Goal: Check status: Check status

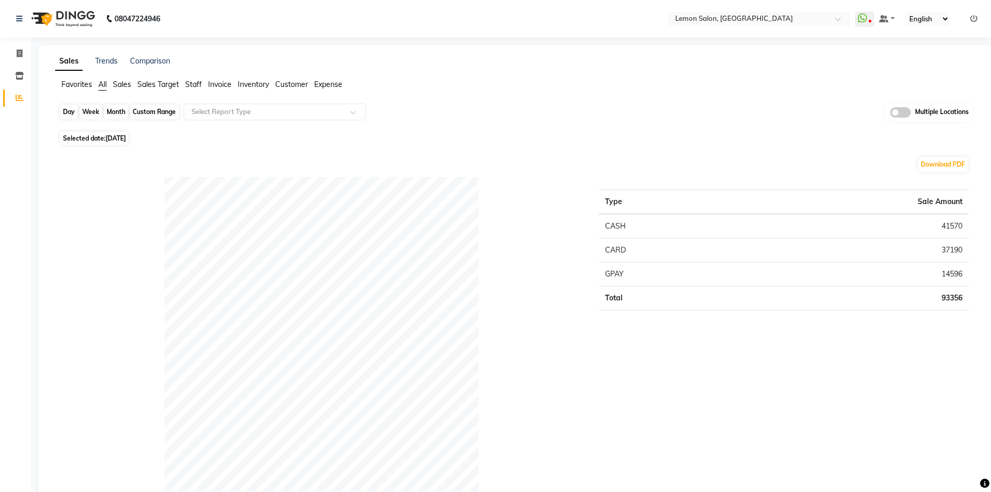
click at [66, 111] on div "Day" at bounding box center [68, 112] width 17 height 15
select select "9"
select select "2025"
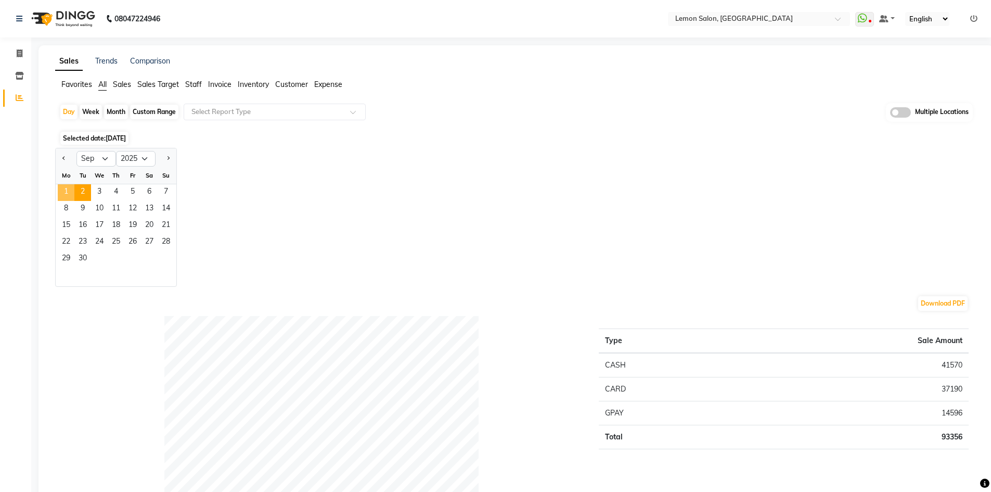
click at [65, 188] on span "1" at bounding box center [66, 192] width 17 height 17
click at [64, 108] on div "Day" at bounding box center [68, 112] width 17 height 15
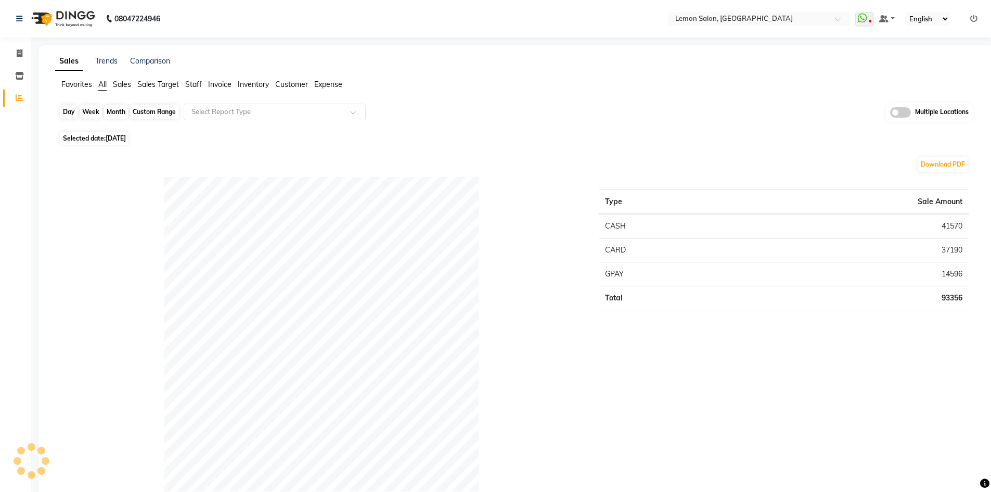
click at [62, 112] on div "Day" at bounding box center [68, 112] width 17 height 15
select select "9"
select select "2025"
click at [66, 111] on div "Day" at bounding box center [68, 112] width 17 height 15
select select "9"
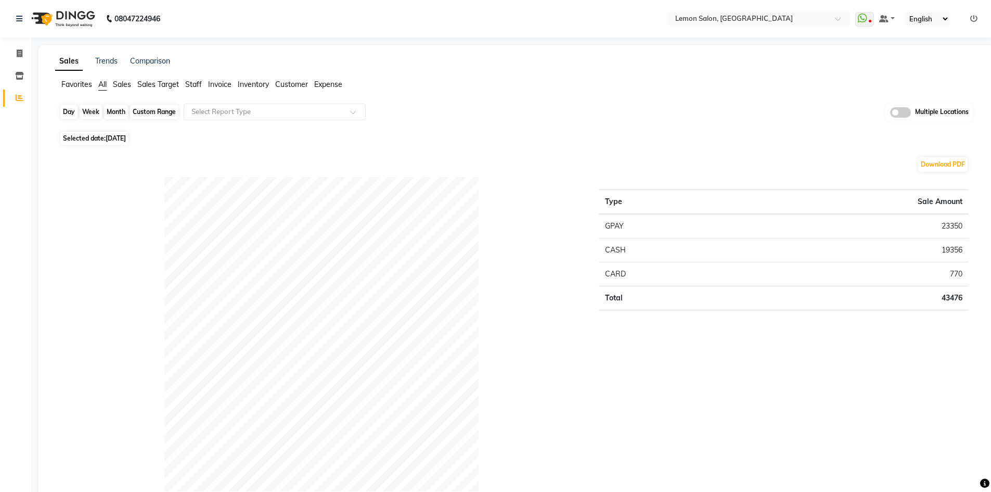
select select "2025"
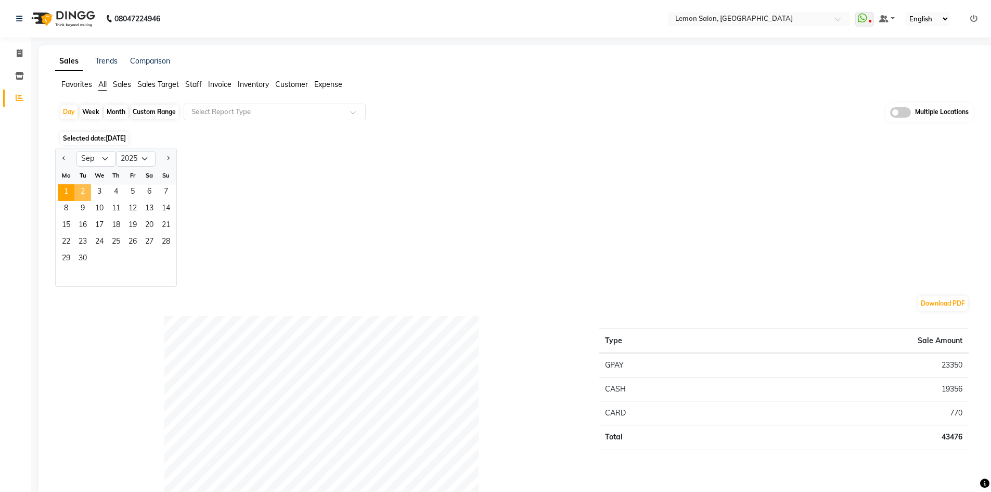
click at [85, 192] on span "2" at bounding box center [82, 192] width 17 height 17
